Goal: Information Seeking & Learning: Learn about a topic

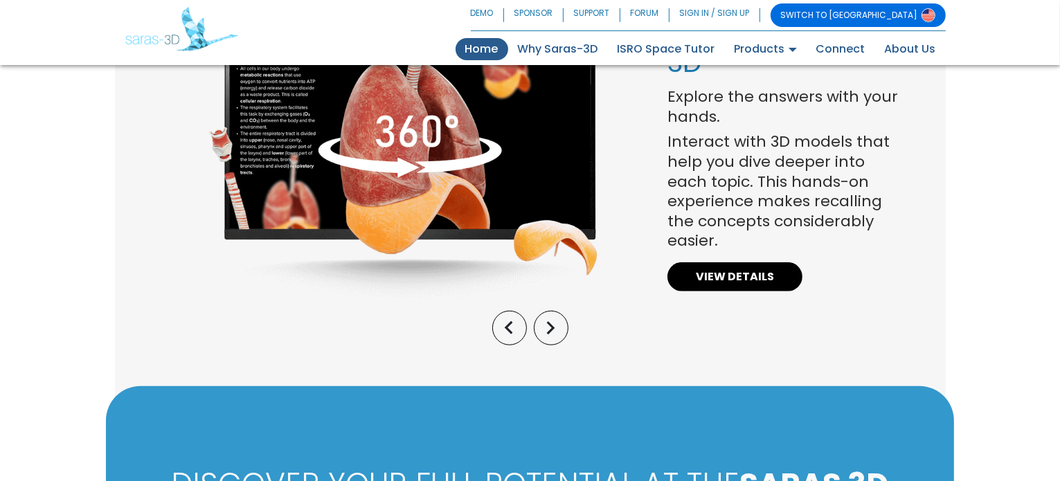
scroll to position [1160, 0]
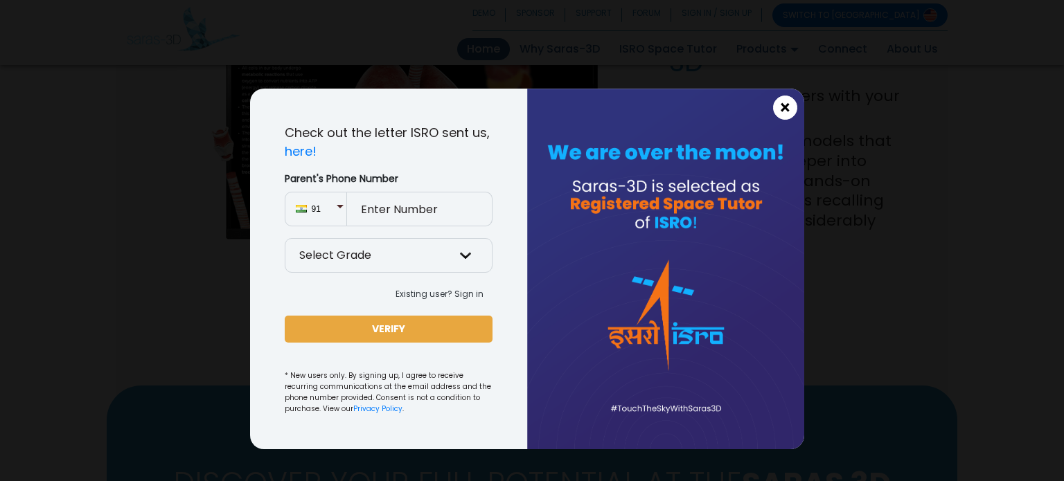
click at [784, 107] on span "×" at bounding box center [785, 108] width 12 height 18
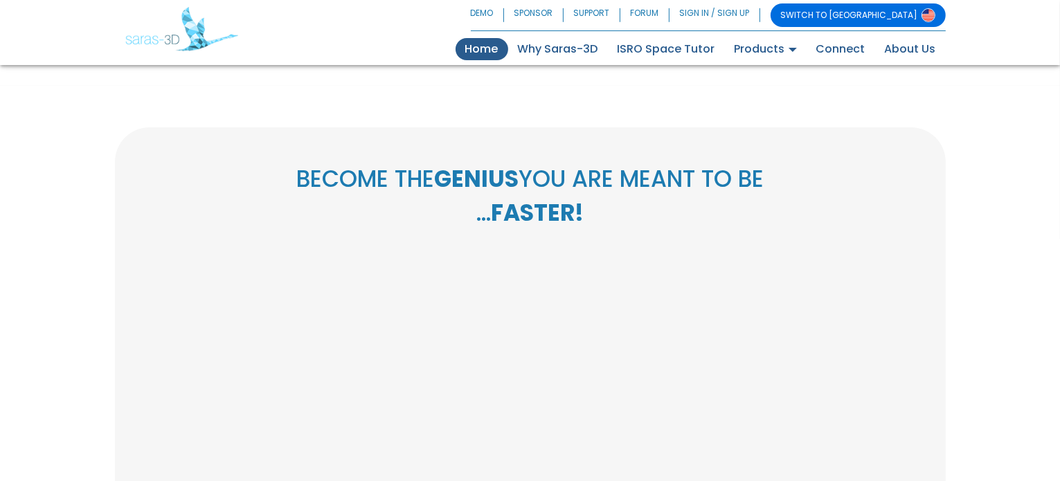
scroll to position [2692, 0]
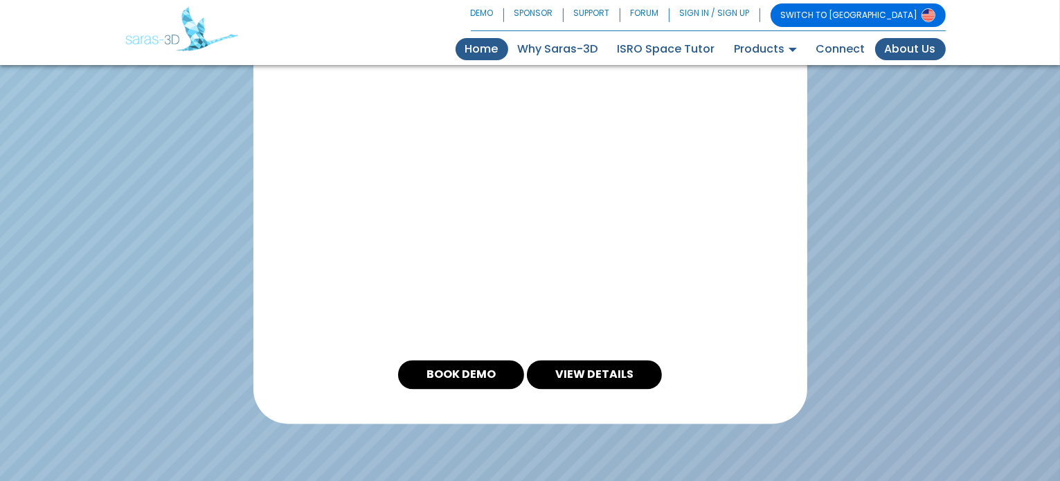
click at [889, 49] on link "About Us" at bounding box center [910, 49] width 71 height 22
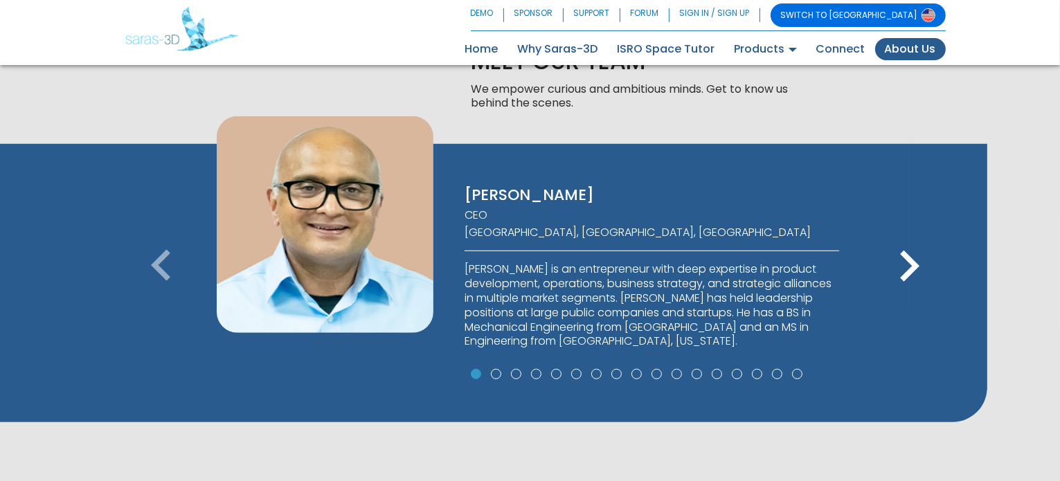
scroll to position [859, 0]
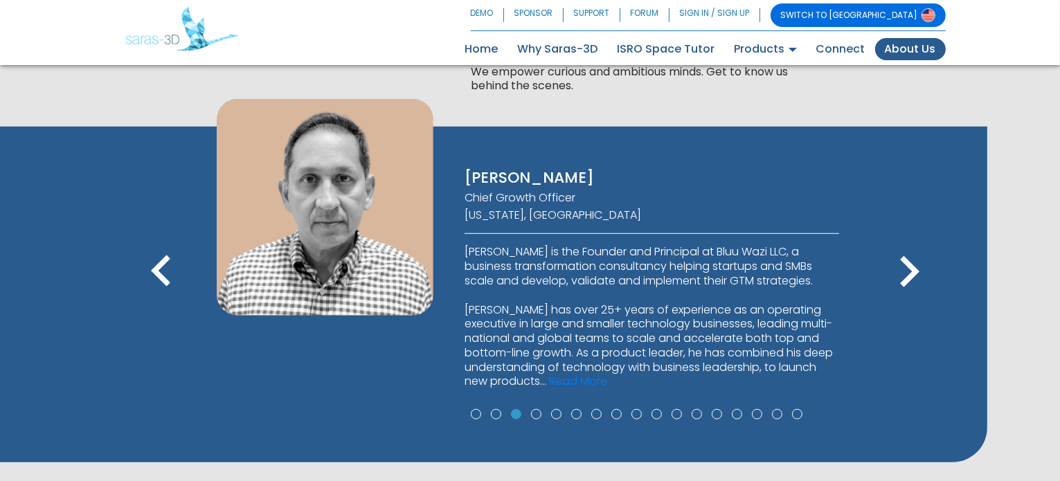
click at [548, 63] on nav "SWITCH TO [GEOGRAPHIC_DATA] DEMO SPONSOR SUPPORT FORUM SIGN IN / SIGN UP SWITCH…" at bounding box center [530, 32] width 1060 height 65
click at [544, 44] on link "Why Saras-3D" at bounding box center [558, 49] width 100 height 22
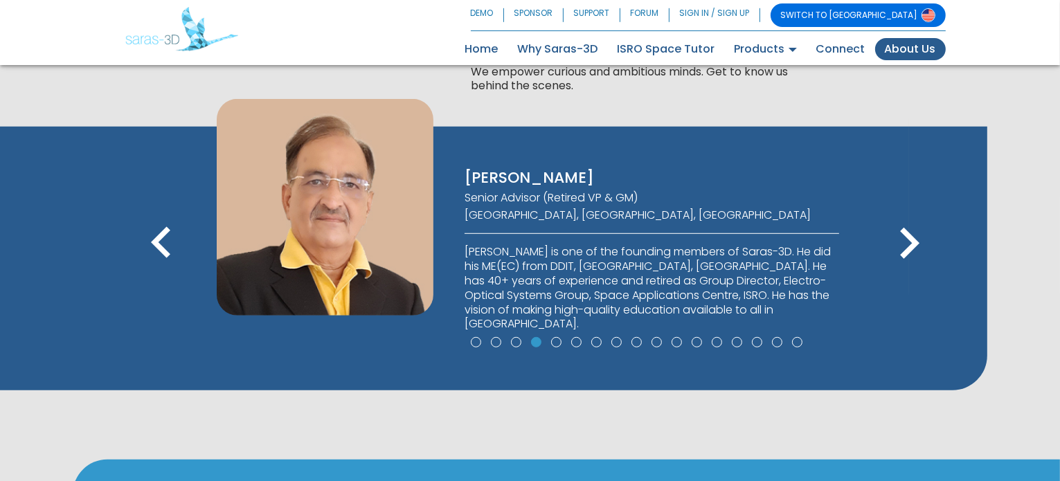
click at [917, 245] on icon "keyboard_arrow_right" at bounding box center [909, 244] width 62 height 62
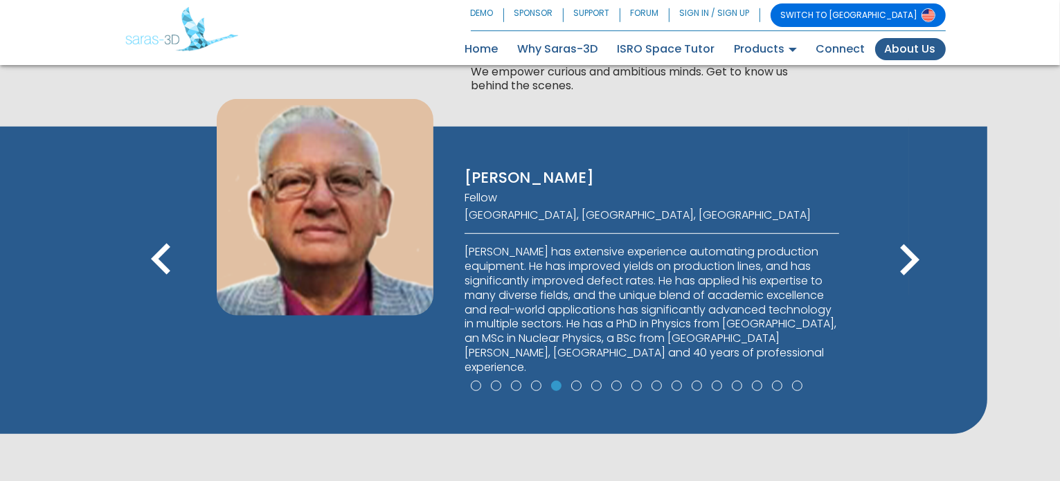
click at [917, 245] on icon "keyboard_arrow_right" at bounding box center [909, 260] width 62 height 62
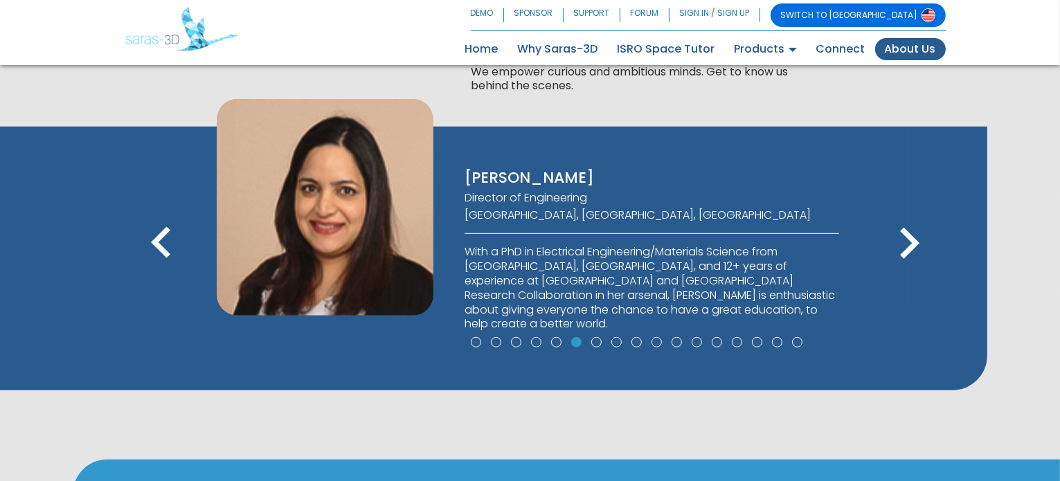
click at [917, 245] on icon "keyboard_arrow_right" at bounding box center [909, 244] width 62 height 62
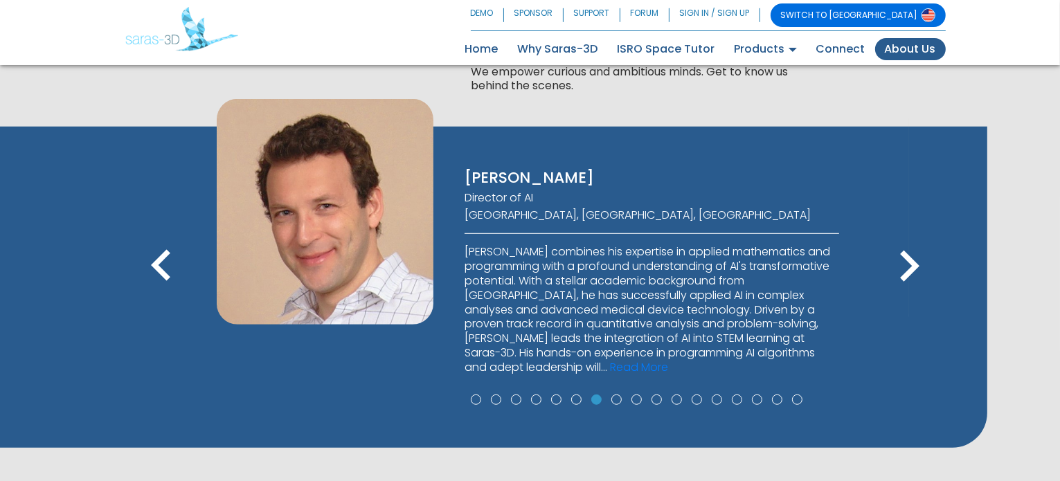
click at [917, 245] on icon "keyboard_arrow_right" at bounding box center [909, 266] width 62 height 62
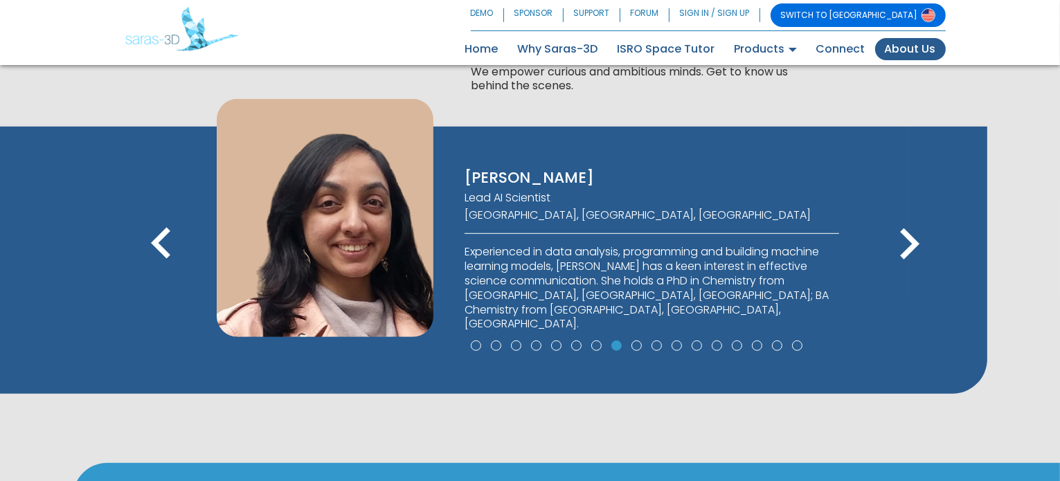
click at [917, 245] on icon "keyboard_arrow_right" at bounding box center [909, 244] width 62 height 62
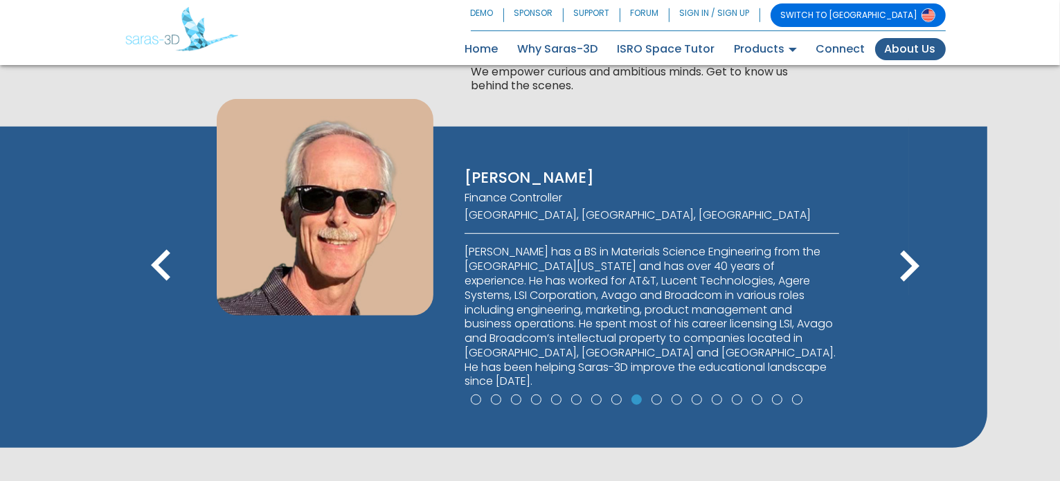
click at [917, 245] on icon "keyboard_arrow_right" at bounding box center [909, 266] width 62 height 62
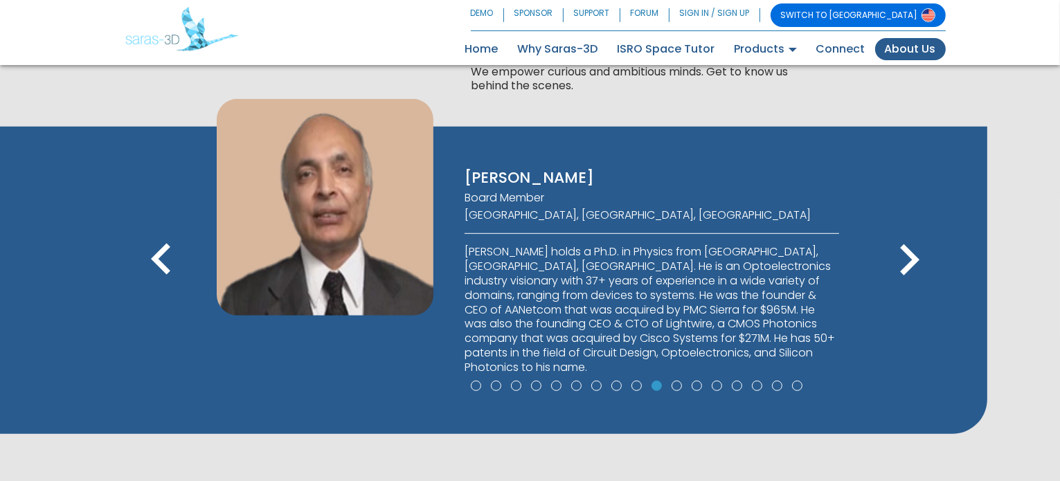
click at [917, 245] on icon "keyboard_arrow_right" at bounding box center [909, 260] width 62 height 62
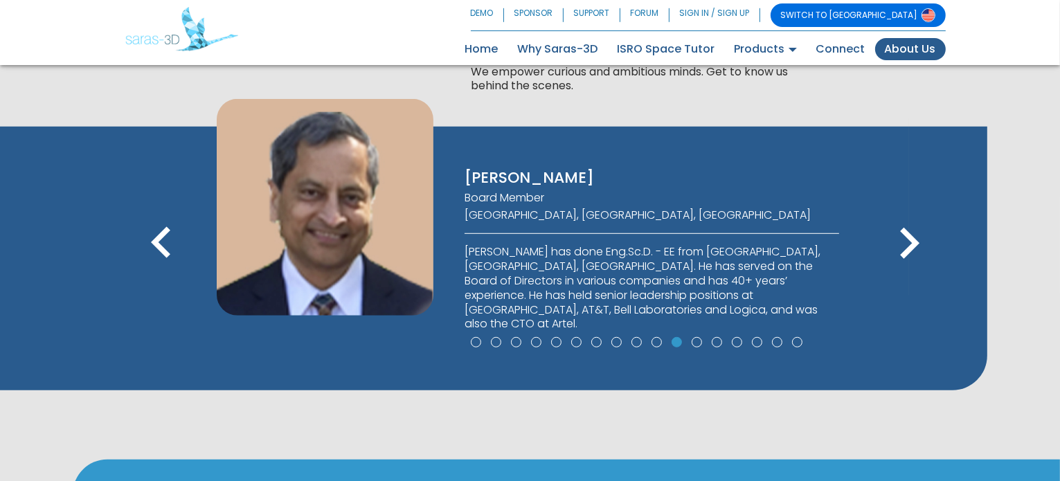
click at [917, 245] on icon "keyboard_arrow_right" at bounding box center [909, 244] width 62 height 62
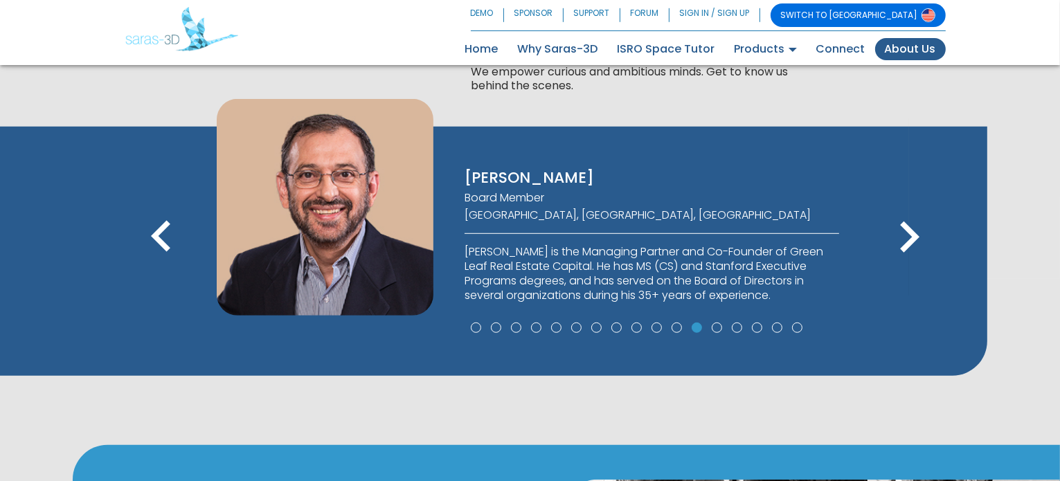
click at [917, 245] on icon "keyboard_arrow_right" at bounding box center [909, 237] width 62 height 62
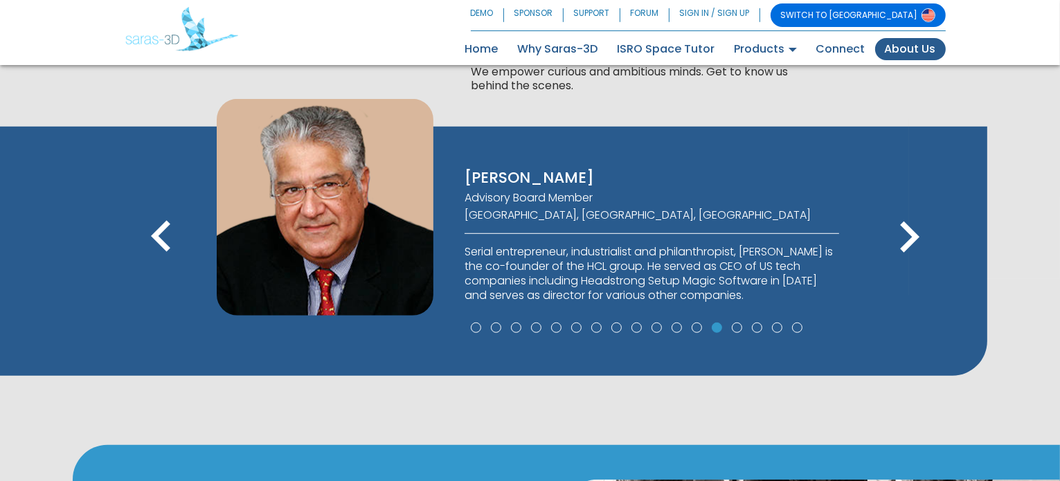
click at [917, 245] on icon "keyboard_arrow_right" at bounding box center [909, 237] width 62 height 62
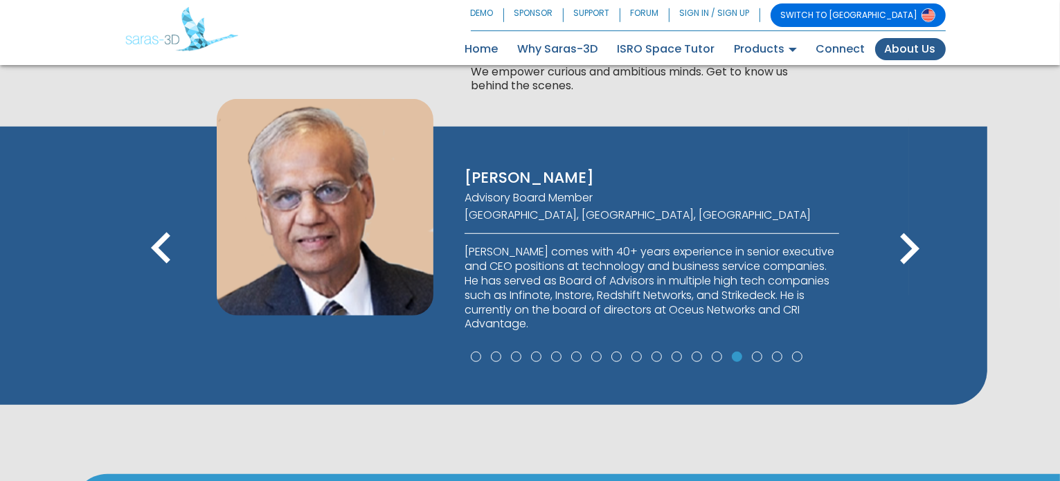
click at [917, 245] on icon "keyboard_arrow_right" at bounding box center [909, 249] width 62 height 62
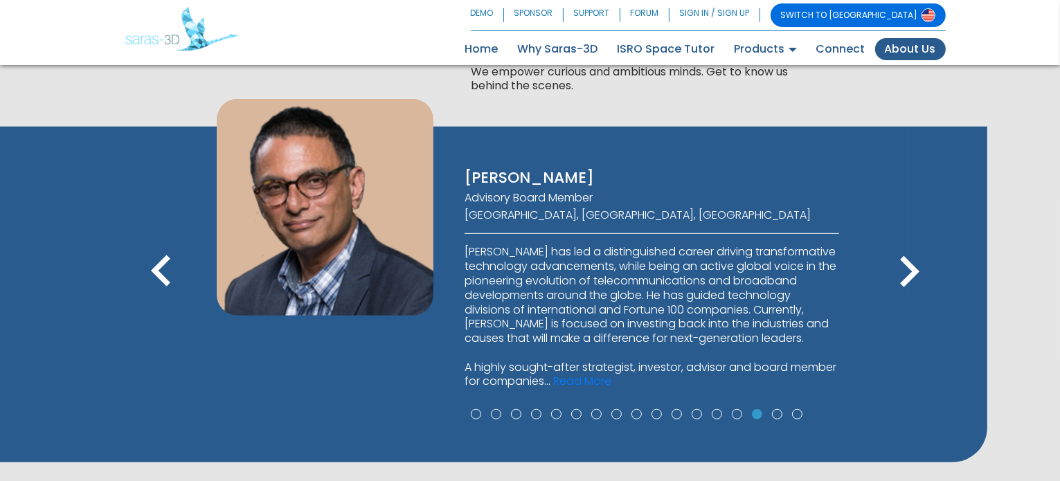
click at [917, 245] on icon "keyboard_arrow_right" at bounding box center [909, 272] width 62 height 62
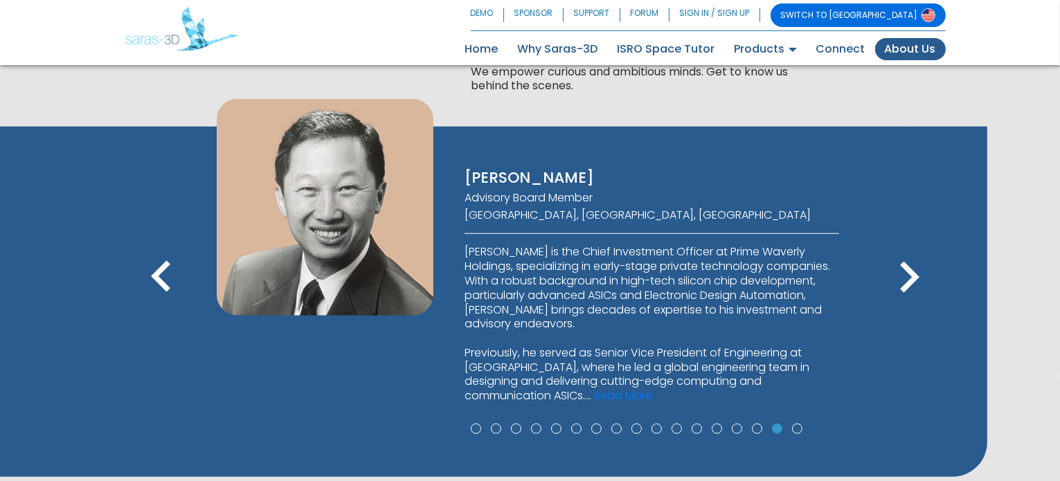
click at [917, 245] on div "[PERSON_NAME] CEO [GEOGRAPHIC_DATA], [GEOGRAPHIC_DATA], [GEOGRAPHIC_DATA] [PERS…" at bounding box center [494, 302] width 988 height 350
click at [907, 276] on icon "keyboard_arrow_right" at bounding box center [909, 278] width 62 height 62
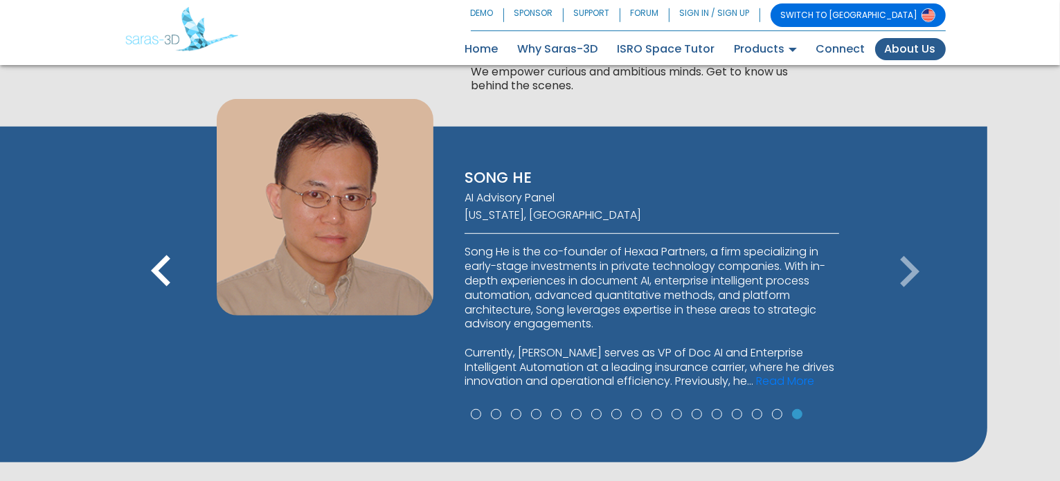
click at [907, 276] on icon "keyboard_arrow_right" at bounding box center [909, 272] width 62 height 62
click at [163, 269] on icon "keyboard_arrow_left" at bounding box center [161, 272] width 62 height 62
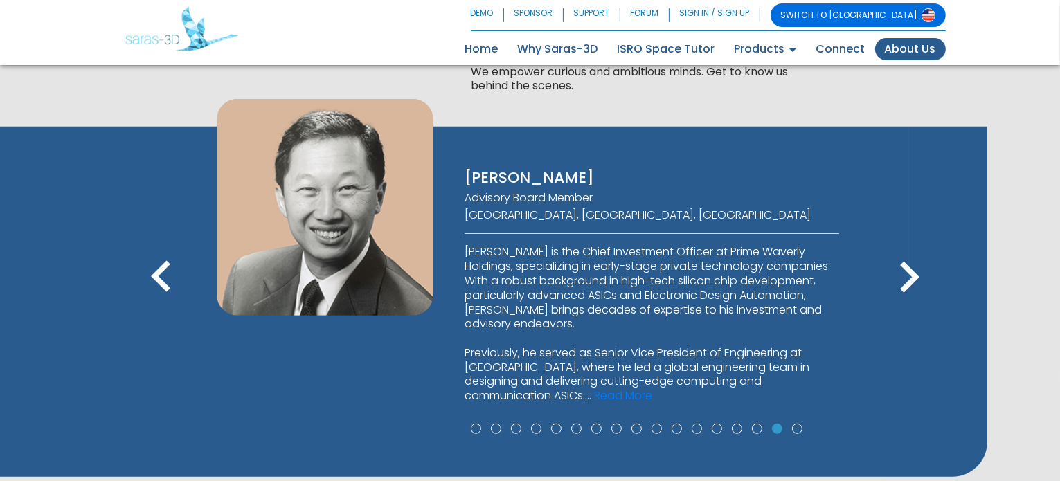
click at [163, 269] on icon "keyboard_arrow_left" at bounding box center [161, 278] width 62 height 62
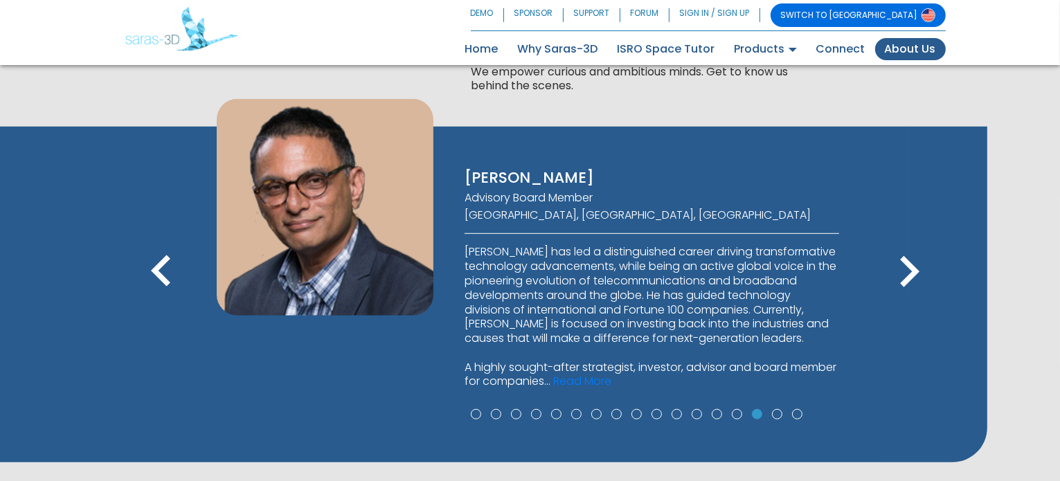
click at [163, 269] on icon "keyboard_arrow_left" at bounding box center [161, 272] width 62 height 62
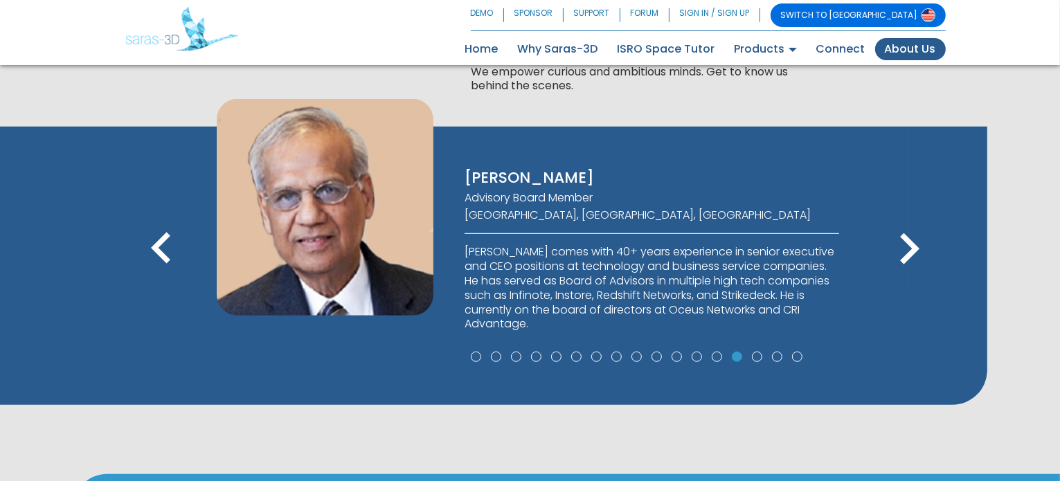
click at [163, 269] on icon "keyboard_arrow_left" at bounding box center [161, 249] width 62 height 62
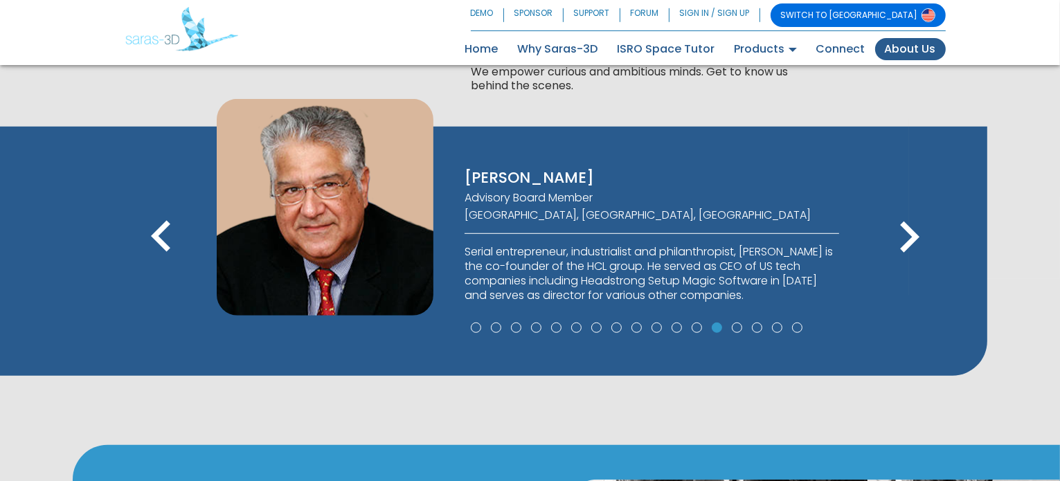
click at [163, 269] on span "keyboard_arrow_left" at bounding box center [161, 265] width 62 height 16
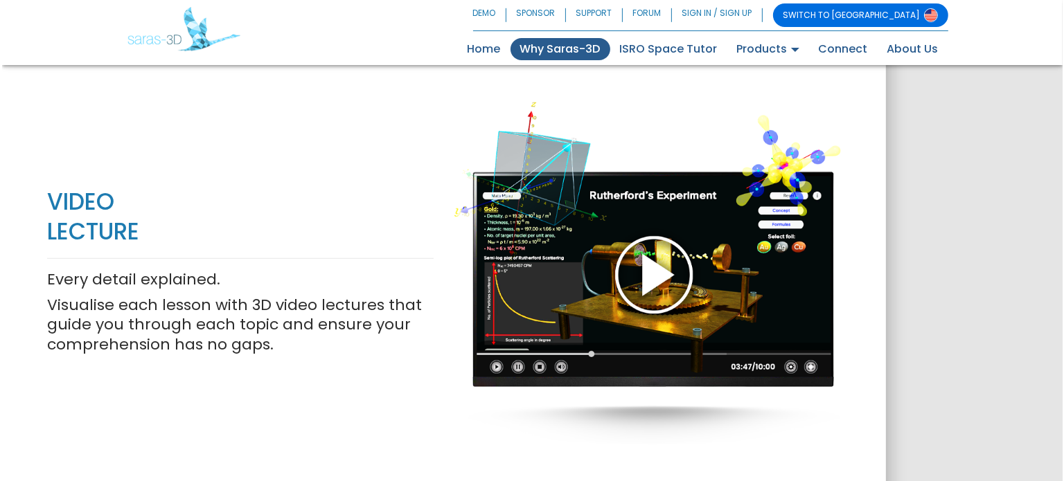
scroll to position [1175, 0]
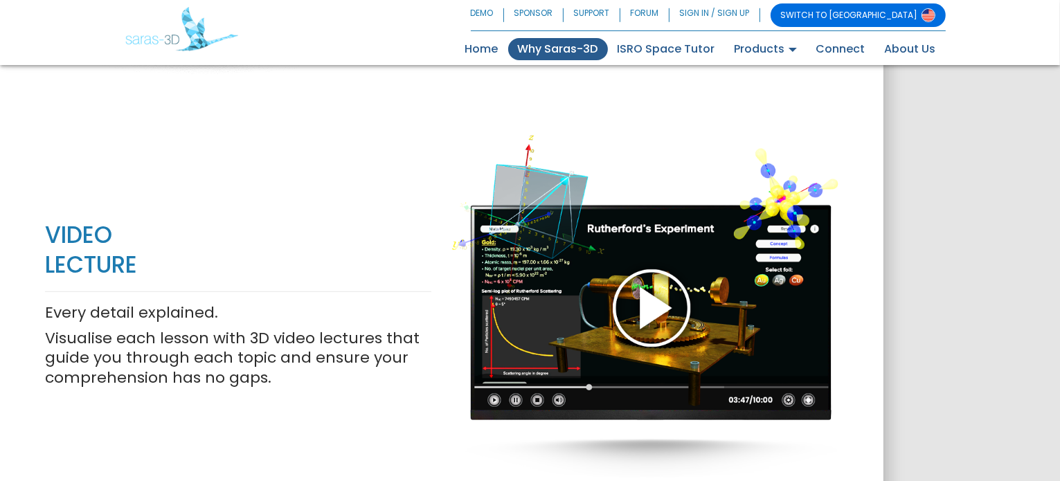
click at [665, 304] on div at bounding box center [645, 307] width 386 height 450
